Goal: Find specific page/section: Locate a particular part of the current website

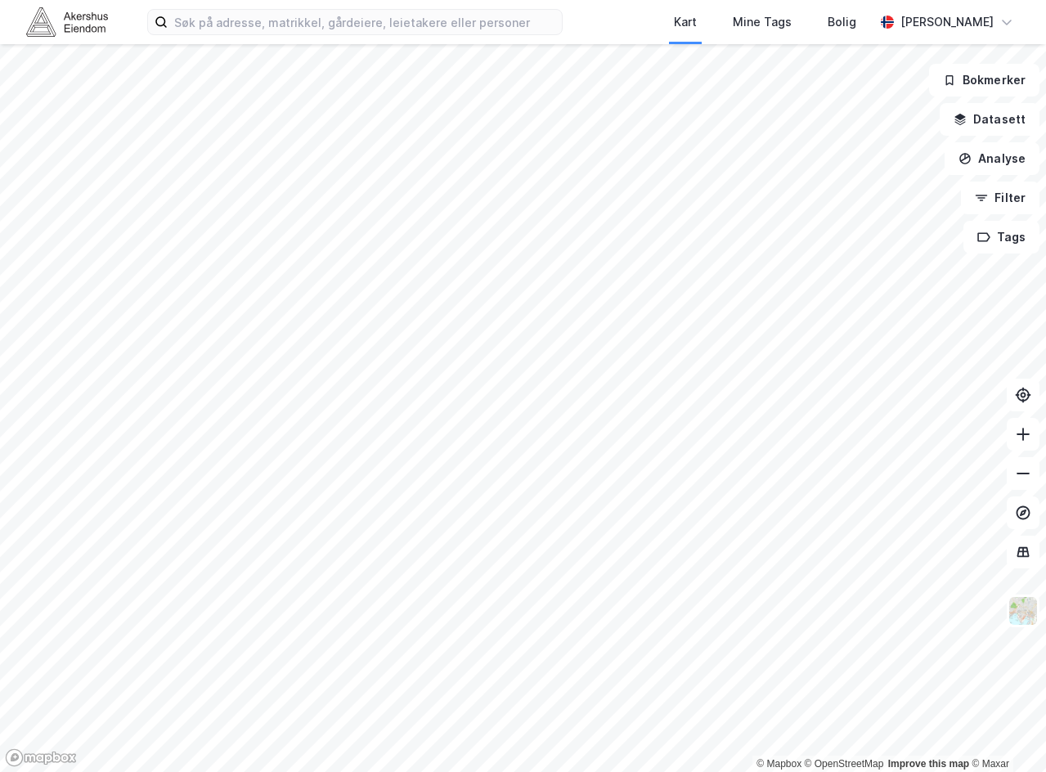
click at [401, 43] on div "Kart Mine Tags Bolig [PERSON_NAME]" at bounding box center [523, 22] width 1046 height 44
click at [402, 31] on input at bounding box center [365, 22] width 394 height 25
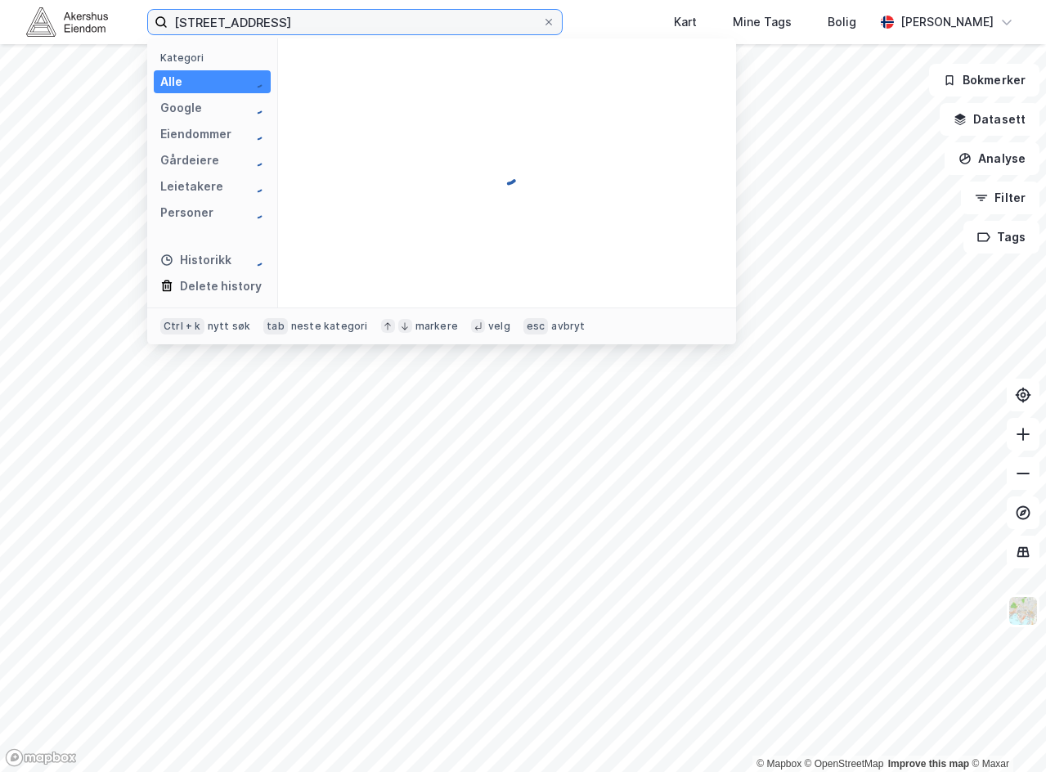
type input "[STREET_ADDRESS]"
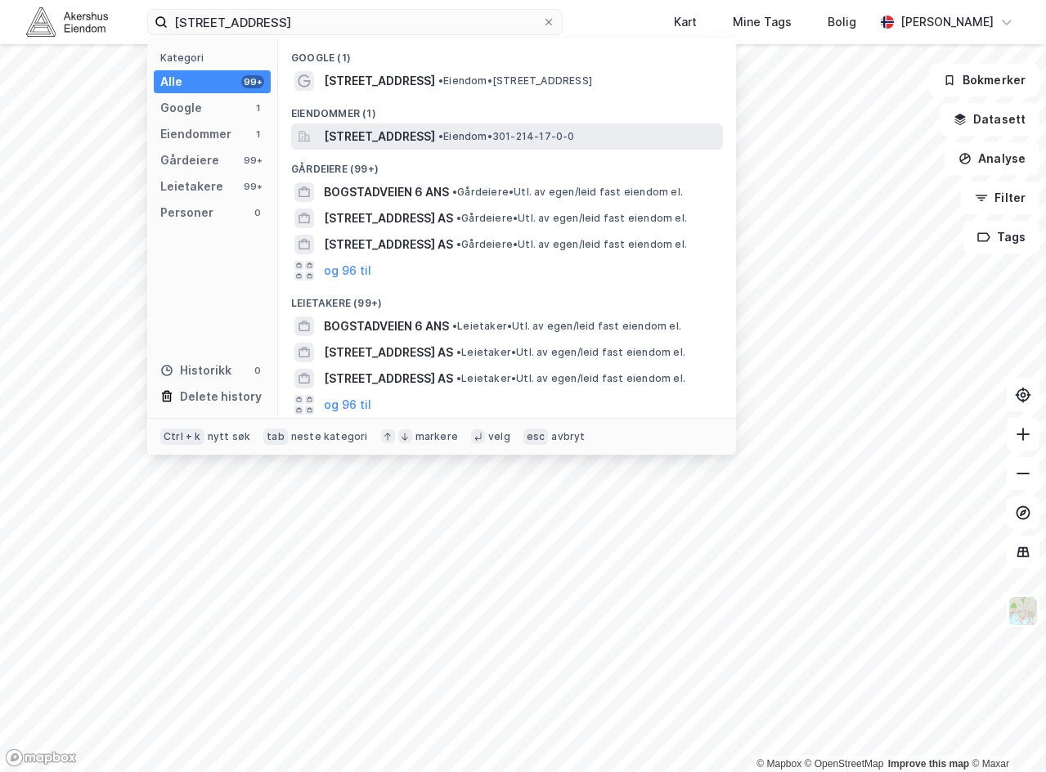
click at [416, 133] on span "[STREET_ADDRESS]" at bounding box center [379, 137] width 111 height 20
